Goal: Task Accomplishment & Management: Manage account settings

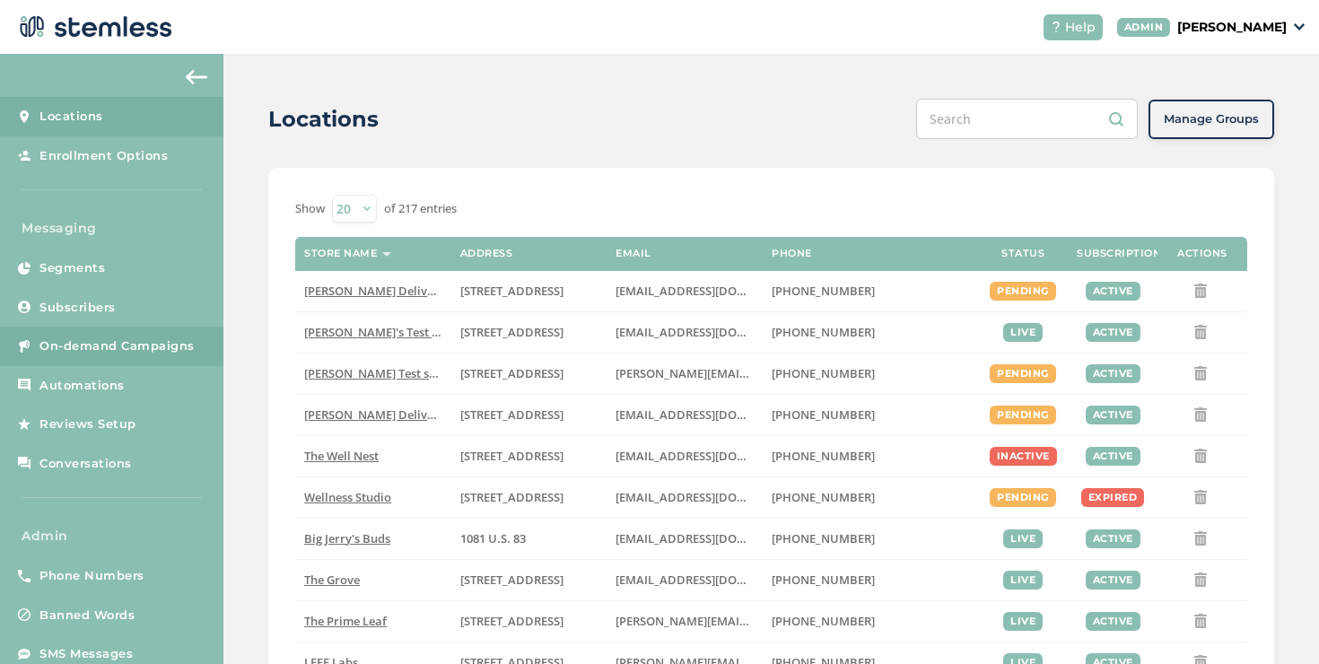
click at [150, 352] on span "On-demand Campaigns" at bounding box center [116, 346] width 155 height 18
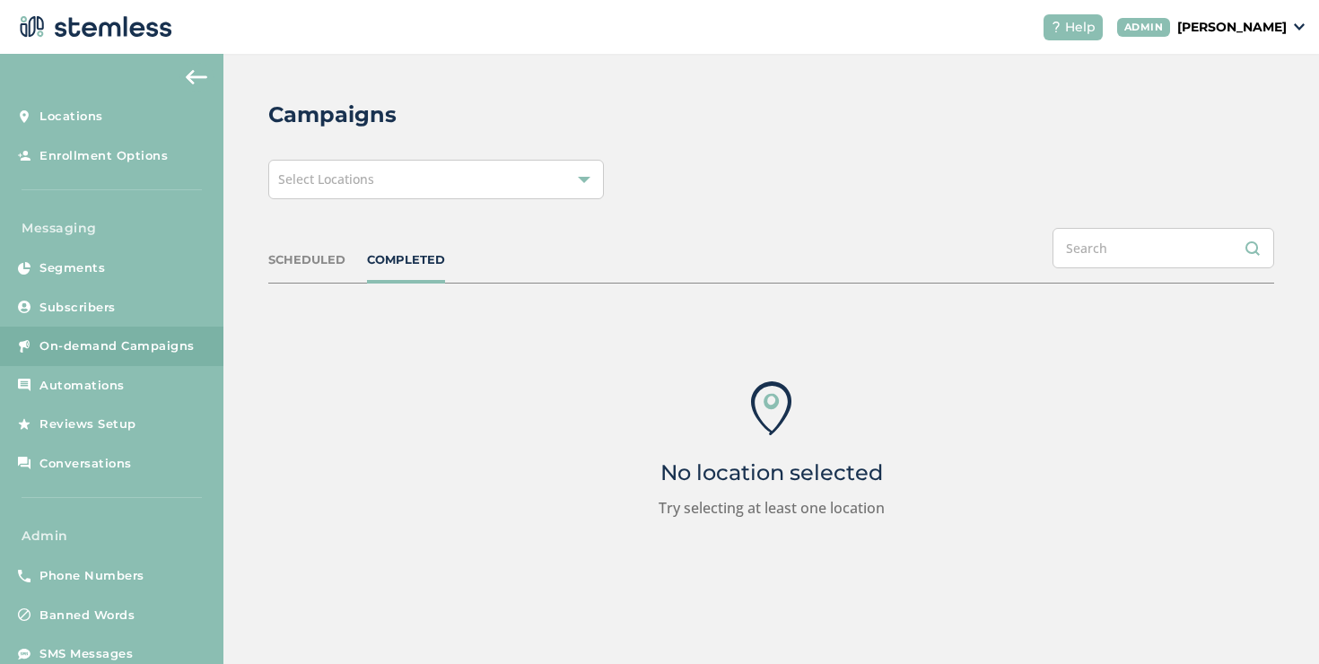
click at [501, 167] on div "Select Locations" at bounding box center [435, 179] width 335 height 39
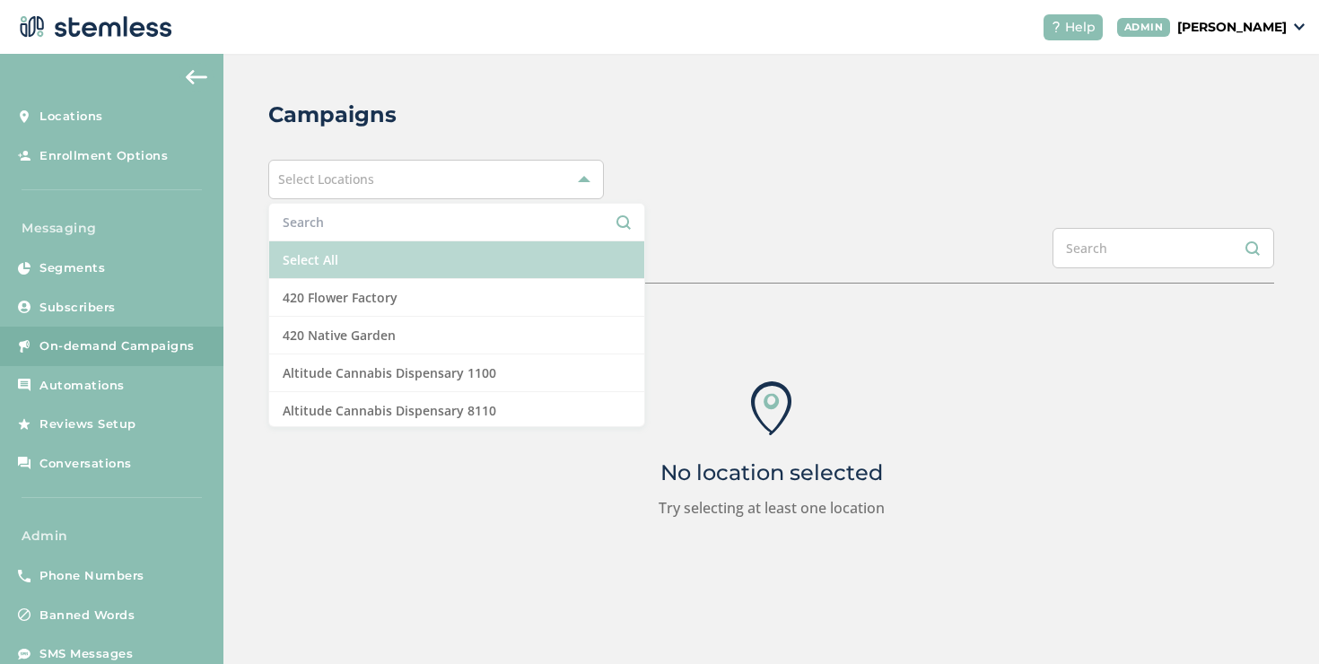
click at [327, 250] on li "Select All" at bounding box center [456, 260] width 375 height 38
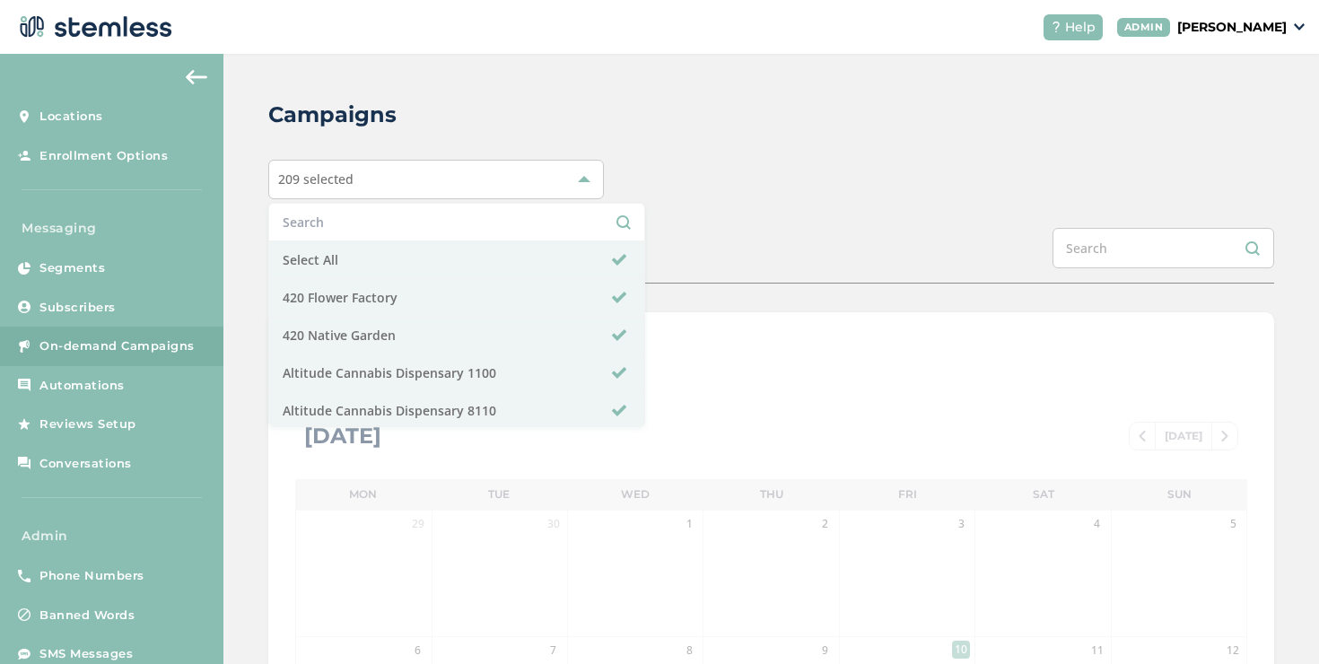
click at [660, 242] on div "SCHEDULED COMPLETED" at bounding box center [771, 256] width 1006 height 56
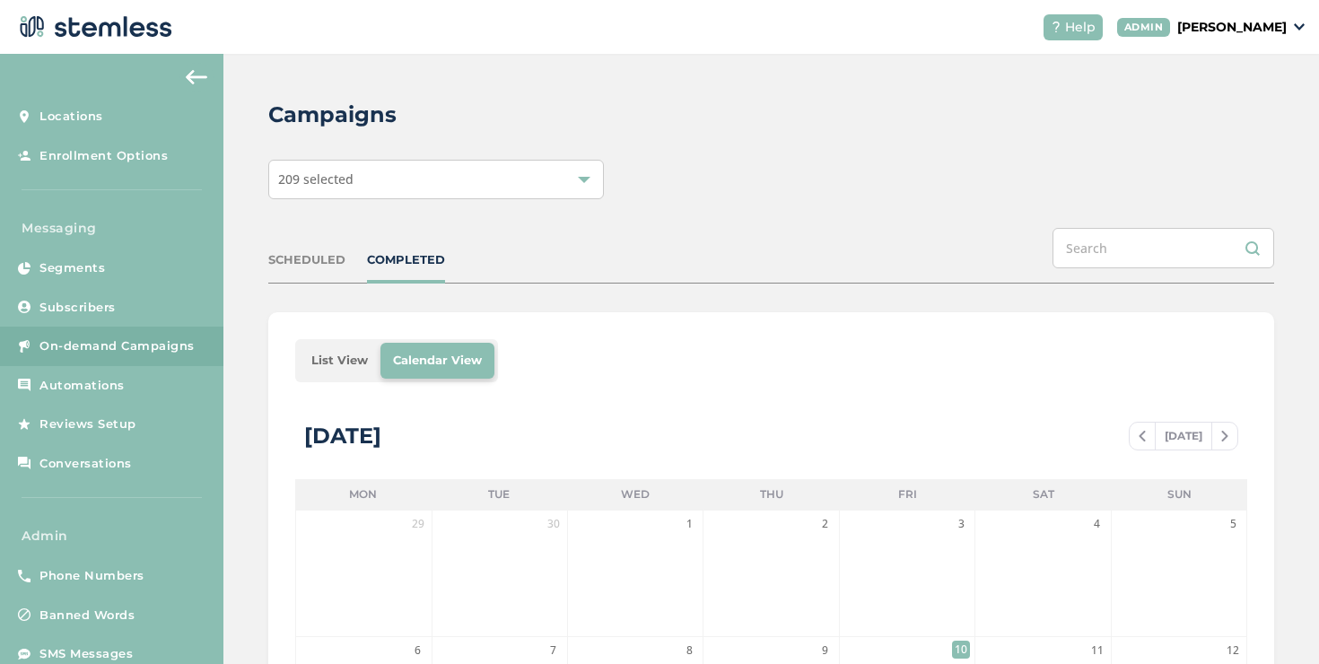
click at [335, 352] on li "List View" at bounding box center [340, 361] width 82 height 36
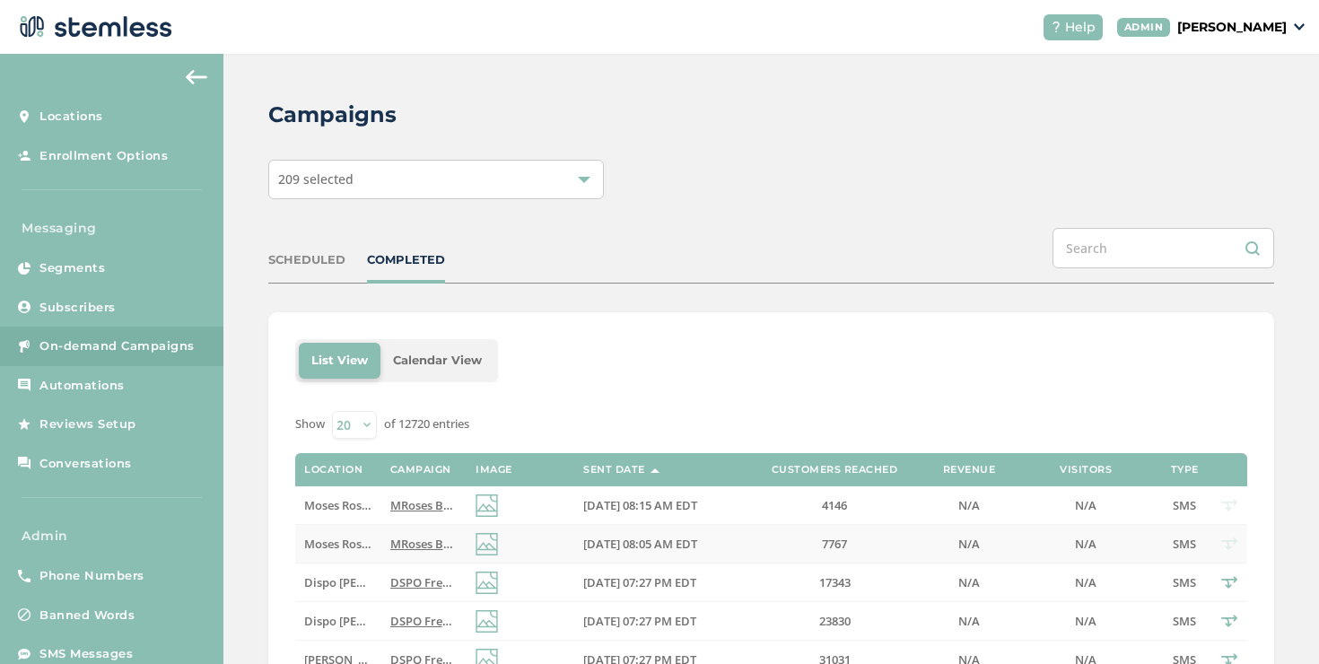
click at [354, 537] on span "Moses Roses" at bounding box center [338, 544] width 69 height 16
